Goal: Task Accomplishment & Management: Manage account settings

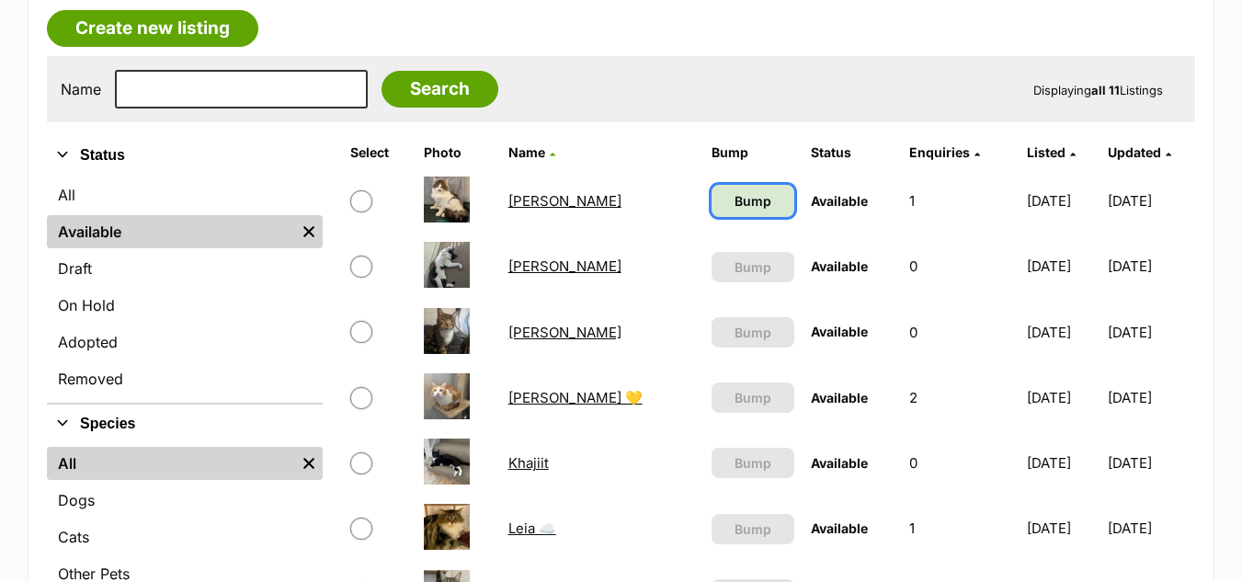
scroll to position [322, 0]
click at [735, 203] on span "Bump" at bounding box center [753, 200] width 37 height 19
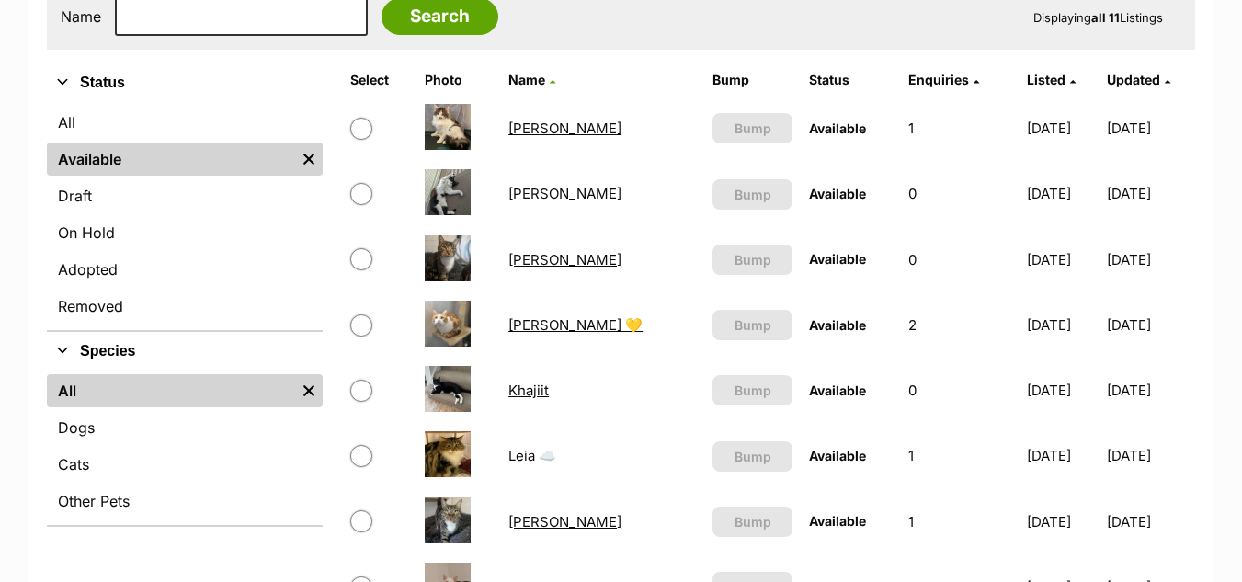
scroll to position [393, 0]
